Goal: Check status: Check status

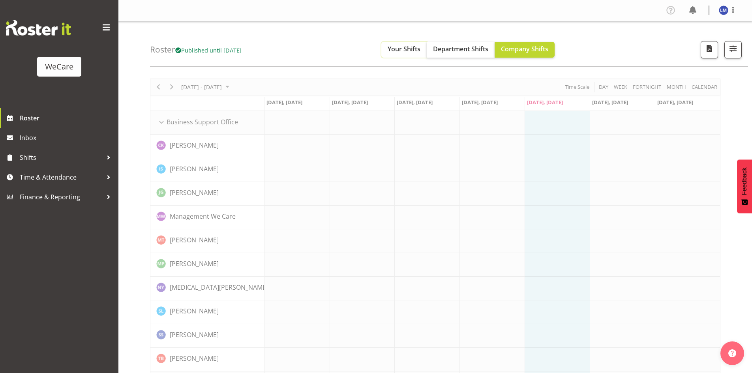
click at [413, 47] on span "Your Shifts" at bounding box center [404, 49] width 33 height 9
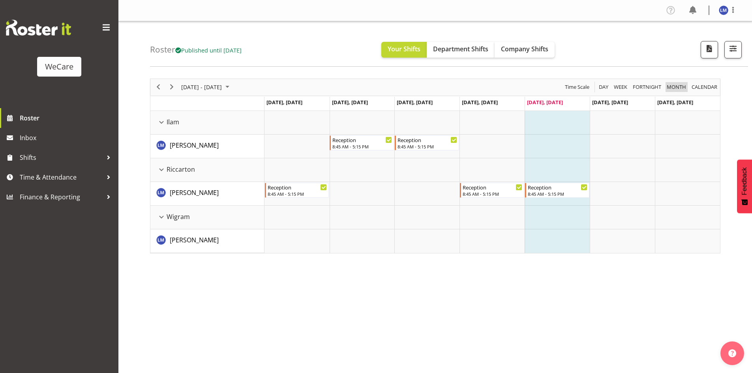
click at [682, 88] on span "Month" at bounding box center [676, 87] width 21 height 10
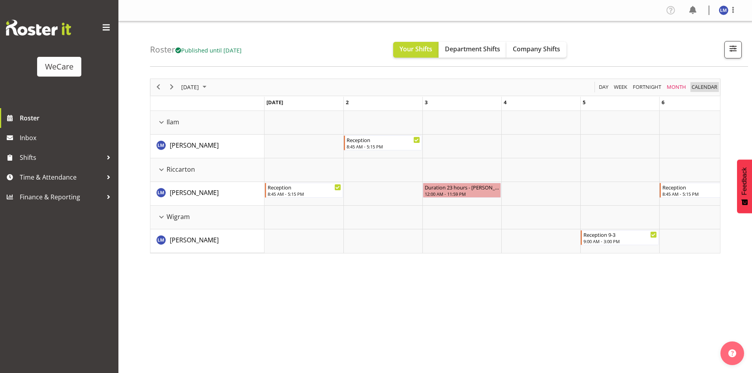
click at [701, 85] on span "calendar" at bounding box center [704, 87] width 27 height 10
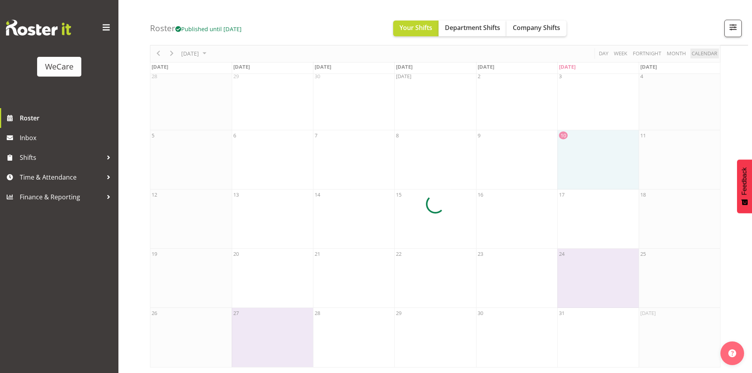
scroll to position [38, 0]
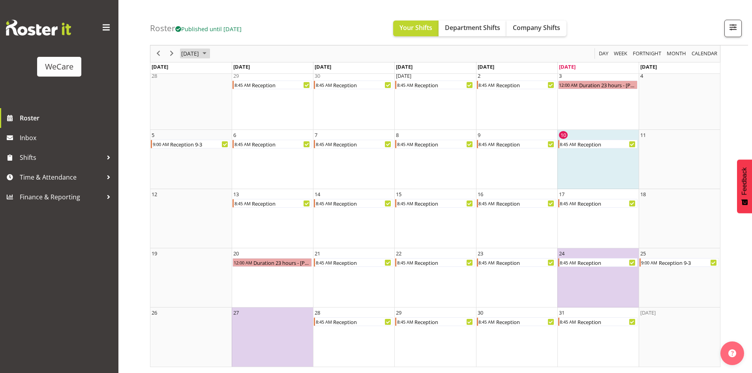
click at [197, 52] on span "[DATE]" at bounding box center [189, 54] width 19 height 10
click at [237, 141] on span "Nov" at bounding box center [238, 142] width 18 height 18
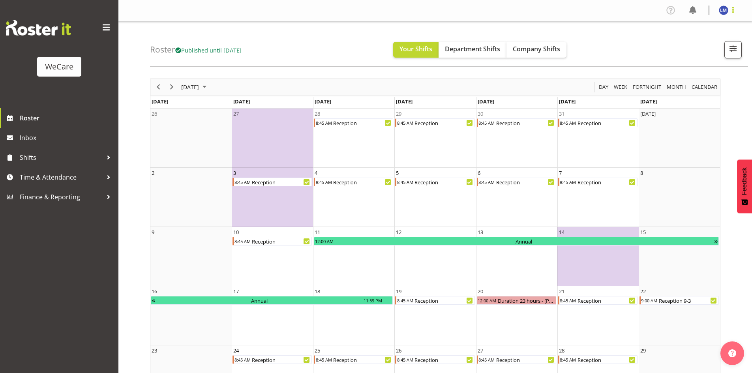
click at [735, 10] on span at bounding box center [733, 9] width 9 height 9
click at [713, 40] on link "Log Out" at bounding box center [700, 41] width 76 height 14
